Goal: Task Accomplishment & Management: Use online tool/utility

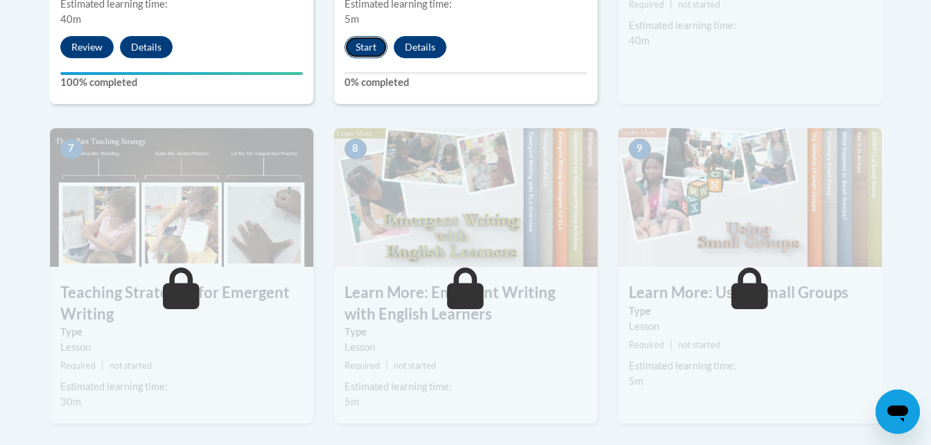
click at [356, 36] on button "Start" at bounding box center [365, 47] width 43 height 22
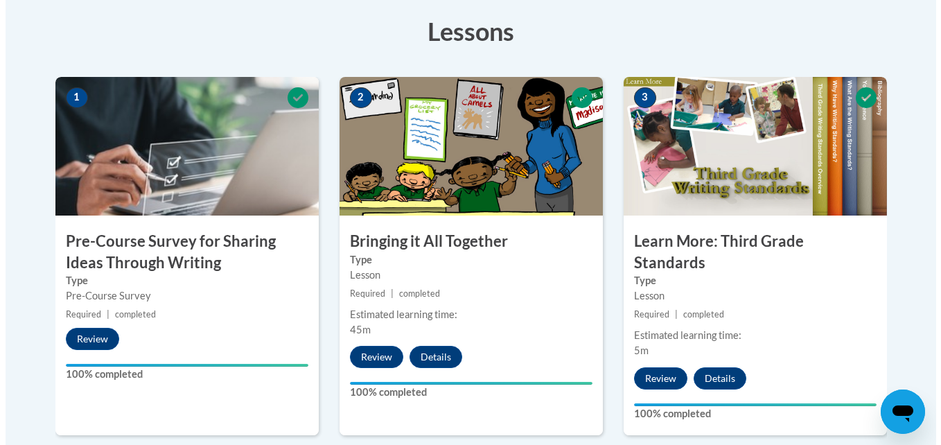
scroll to position [777, 0]
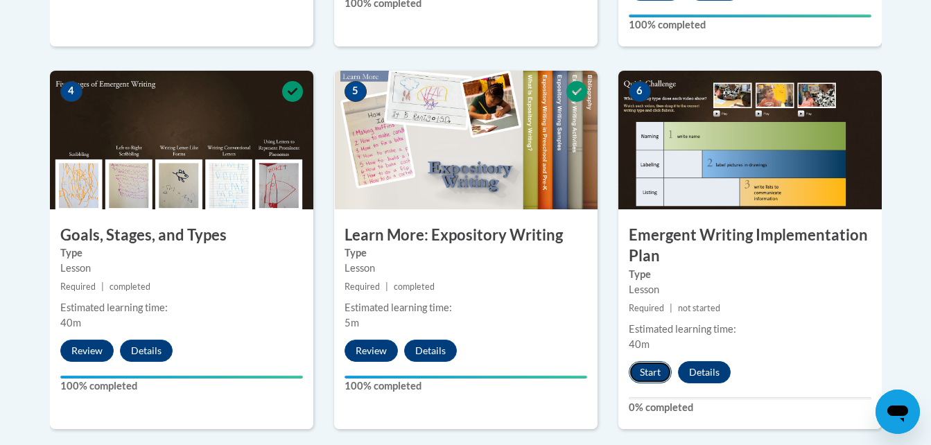
click at [641, 361] on button "Start" at bounding box center [649, 372] width 43 height 22
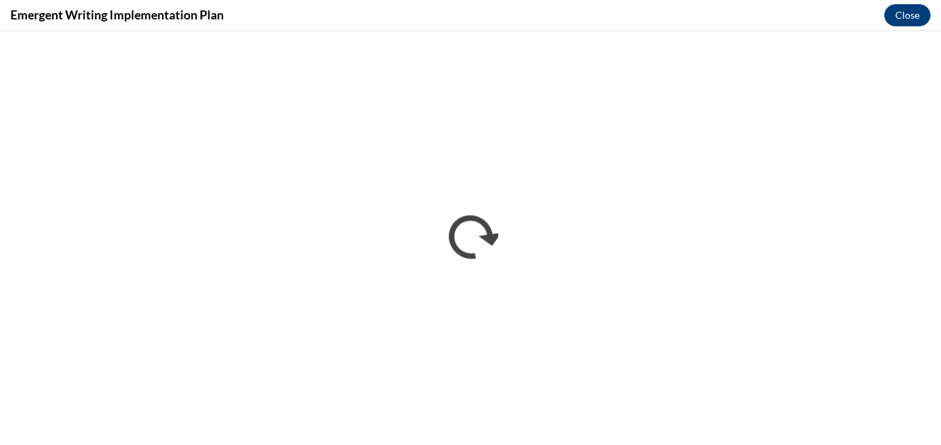
scroll to position [0, 0]
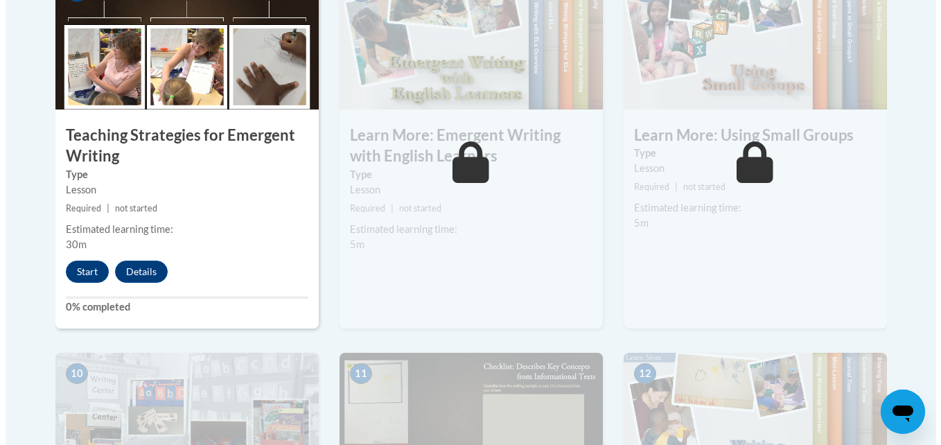
scroll to position [1248, 0]
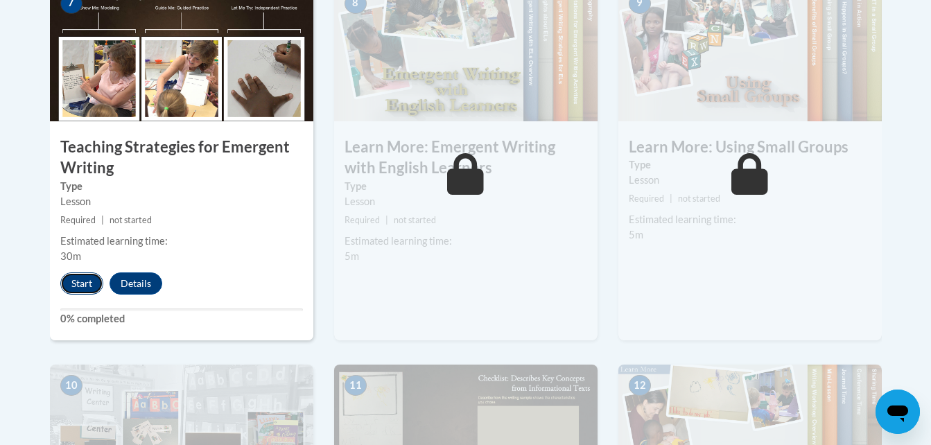
click at [85, 272] on button "Start" at bounding box center [81, 283] width 43 height 22
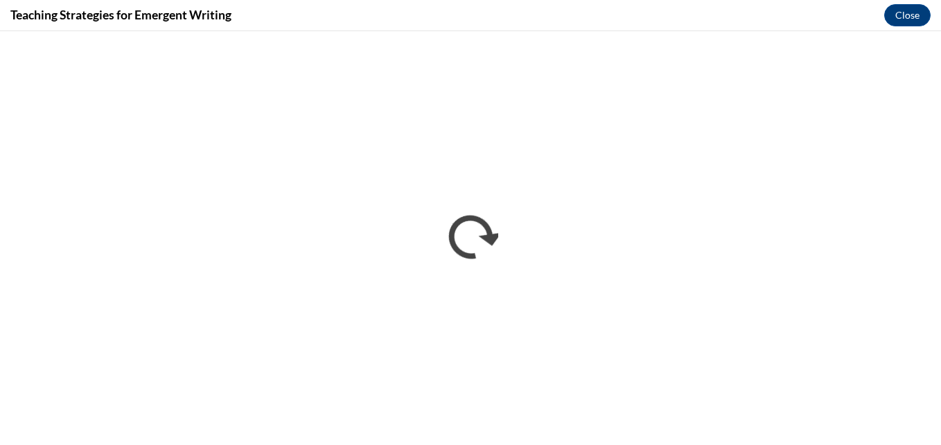
scroll to position [0, 0]
